Goal: Information Seeking & Learning: Learn about a topic

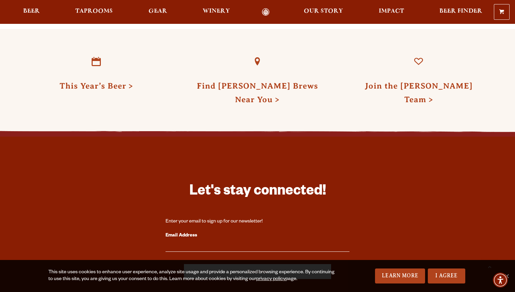
scroll to position [1794, 0]
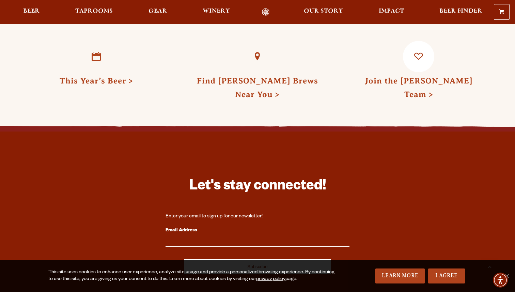
click at [439, 76] on link "Join the [PERSON_NAME] Team" at bounding box center [419, 87] width 108 height 22
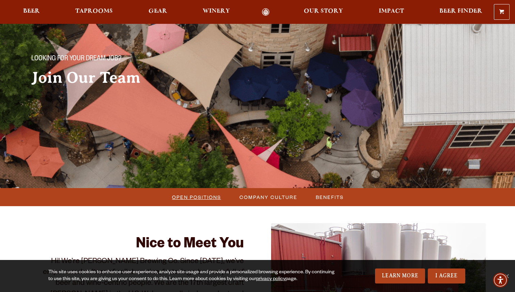
click at [205, 199] on span "Open Positions" at bounding box center [196, 197] width 49 height 10
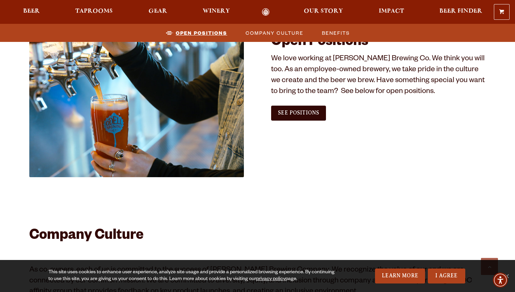
scroll to position [414, 0]
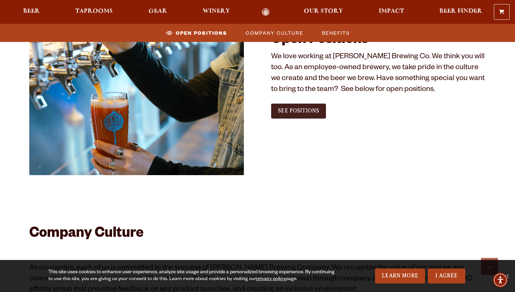
click at [308, 115] on link "See Positions" at bounding box center [298, 110] width 55 height 15
